Goal: Transaction & Acquisition: Purchase product/service

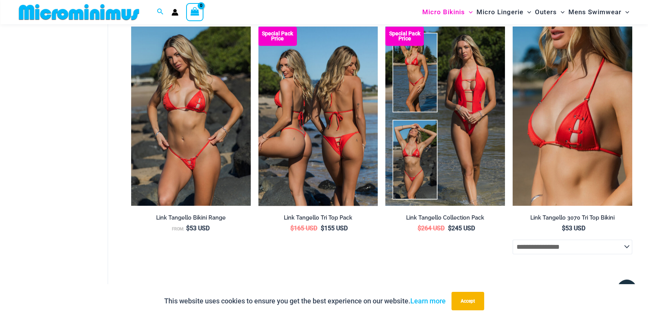
scroll to position [2195, 0]
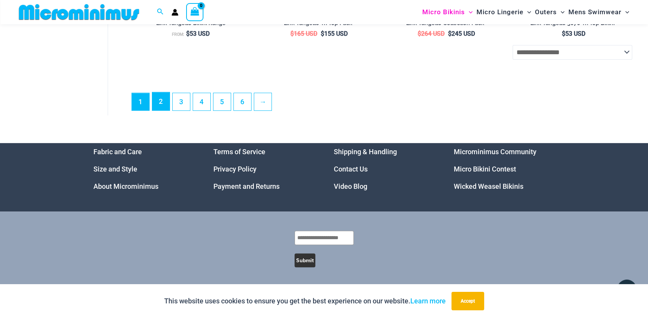
click at [163, 104] on link "2" at bounding box center [160, 101] width 17 height 18
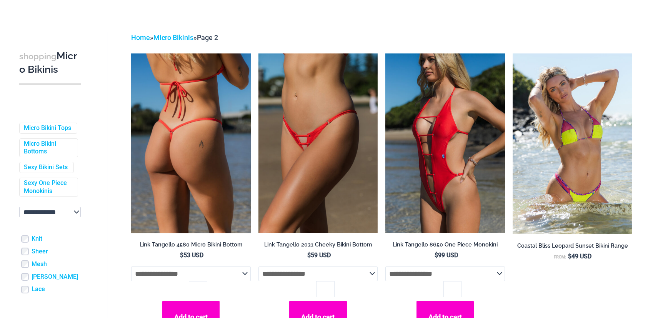
scroll to position [38, 0]
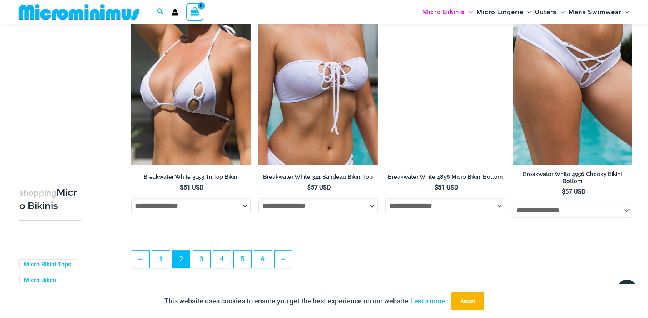
scroll to position [2047, 0]
